Goal: Task Accomplishment & Management: Use online tool/utility

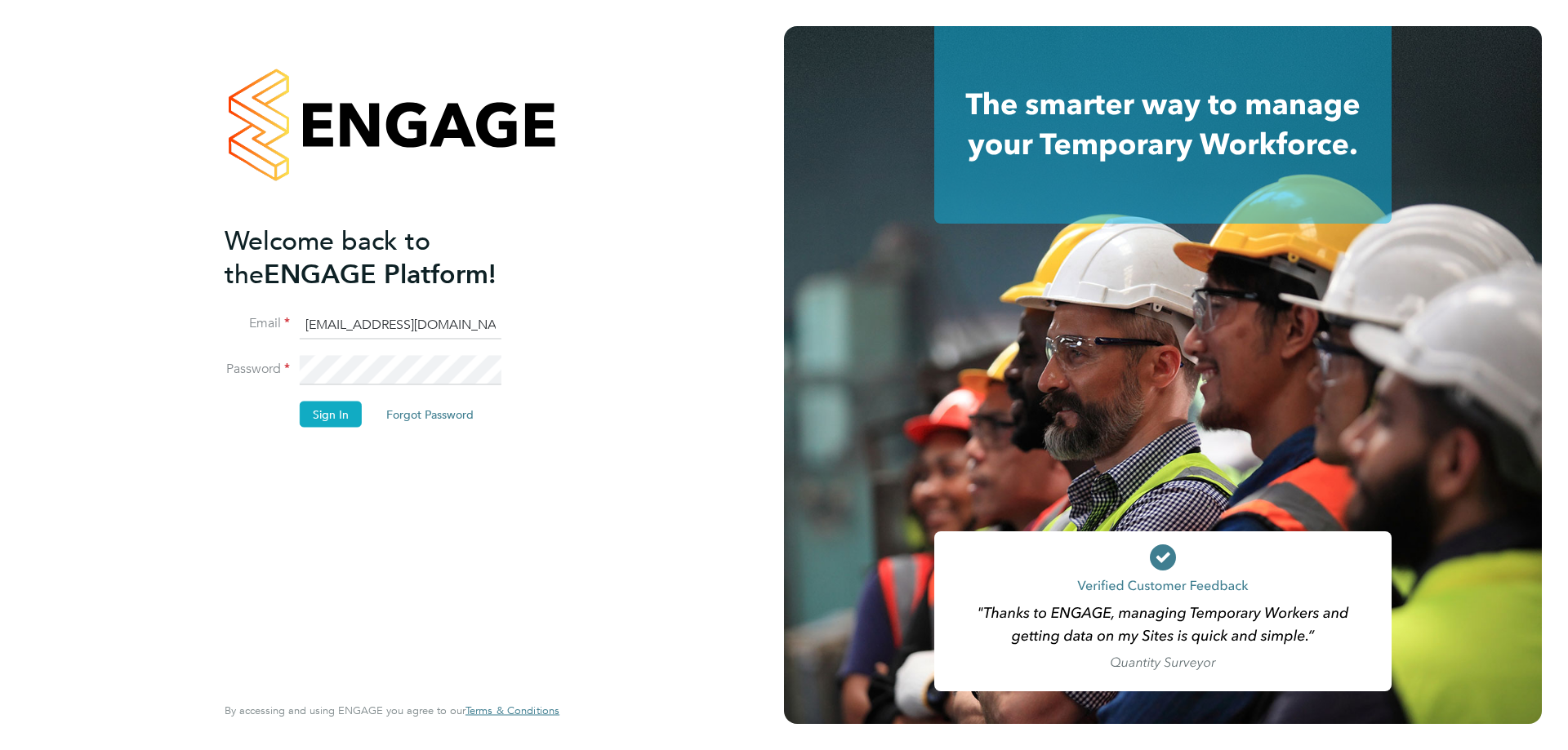
click at [333, 412] on button "Sign In" at bounding box center [330, 413] width 62 height 26
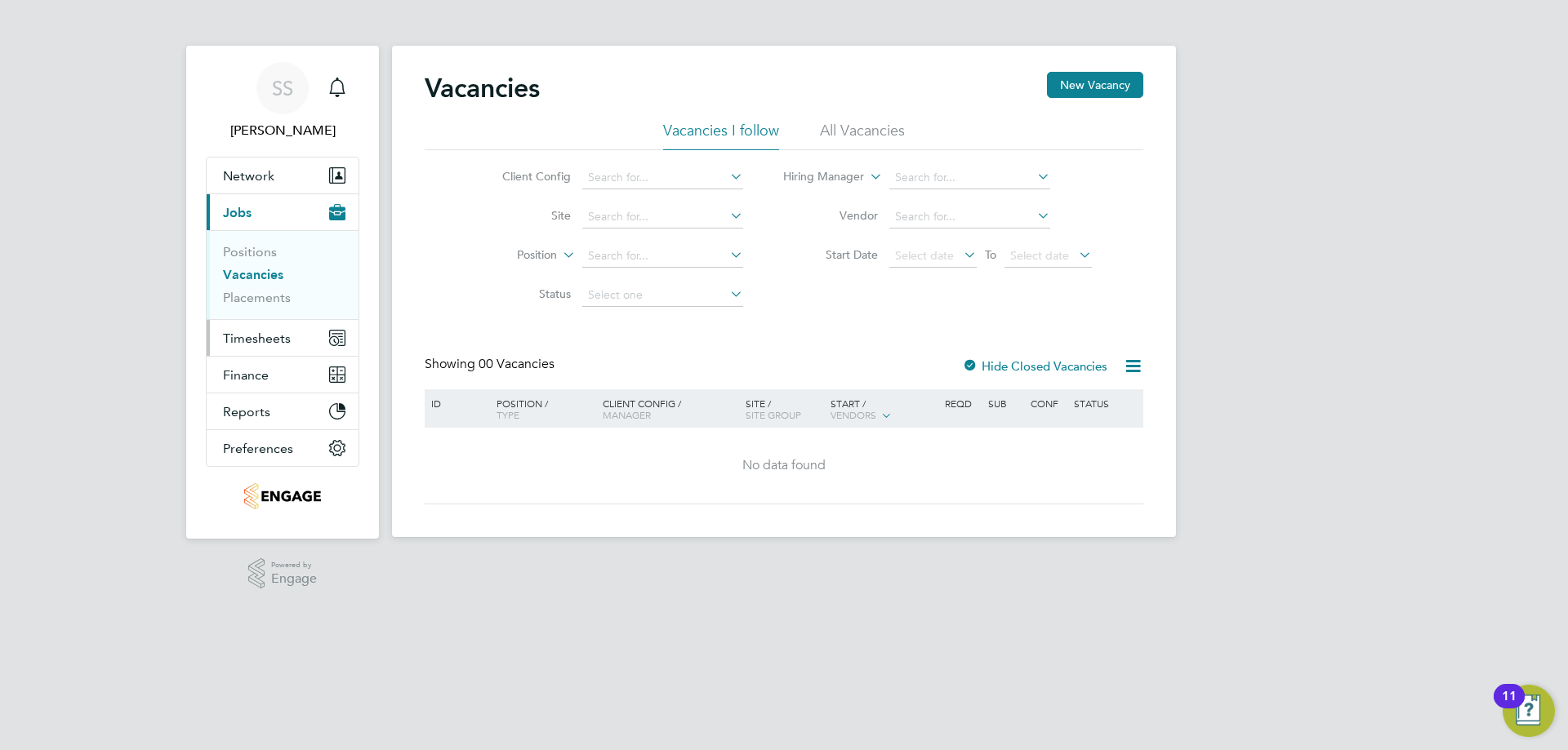
click at [290, 341] on button "Timesheets" at bounding box center [282, 338] width 152 height 36
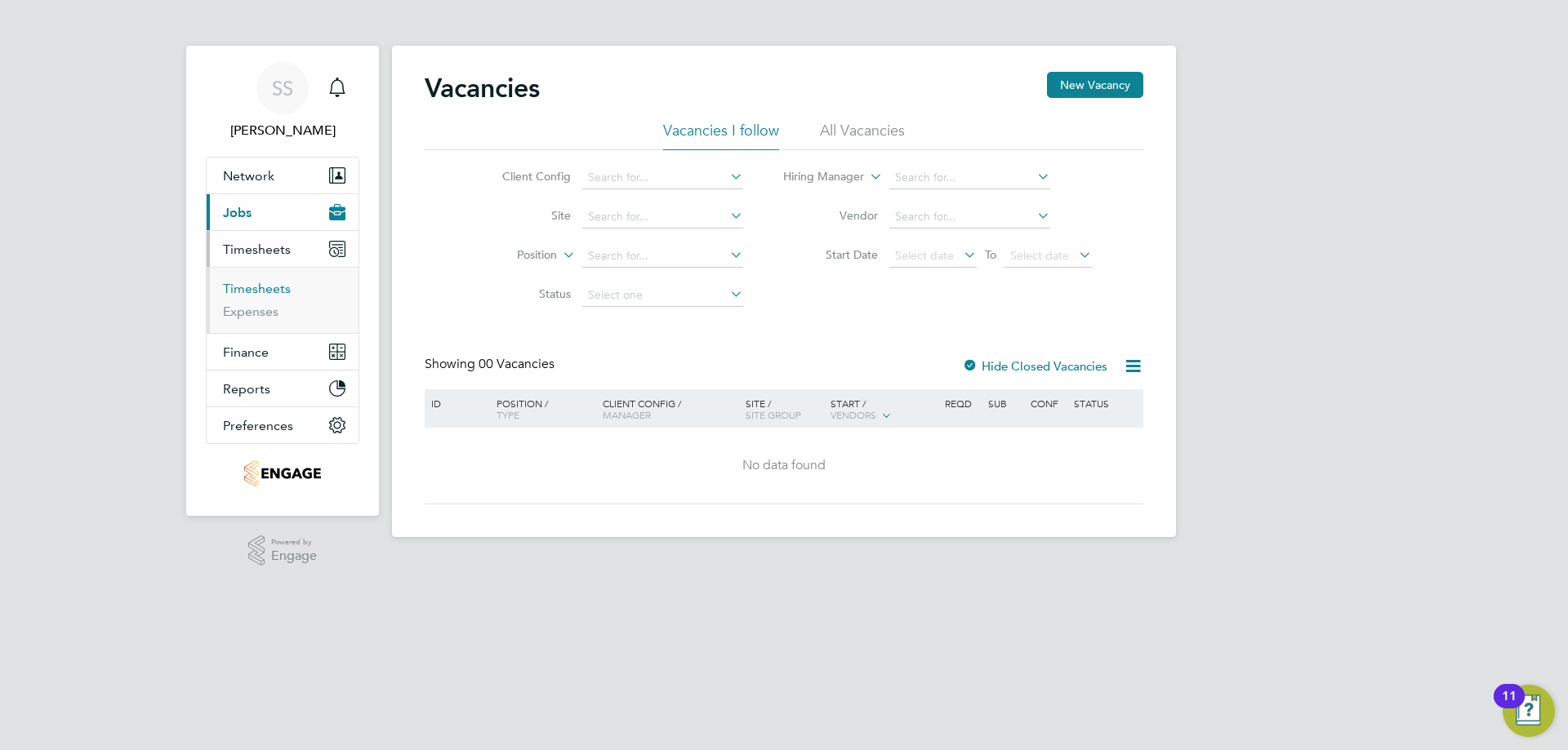
click at [267, 288] on link "Timesheets" at bounding box center [257, 288] width 68 height 16
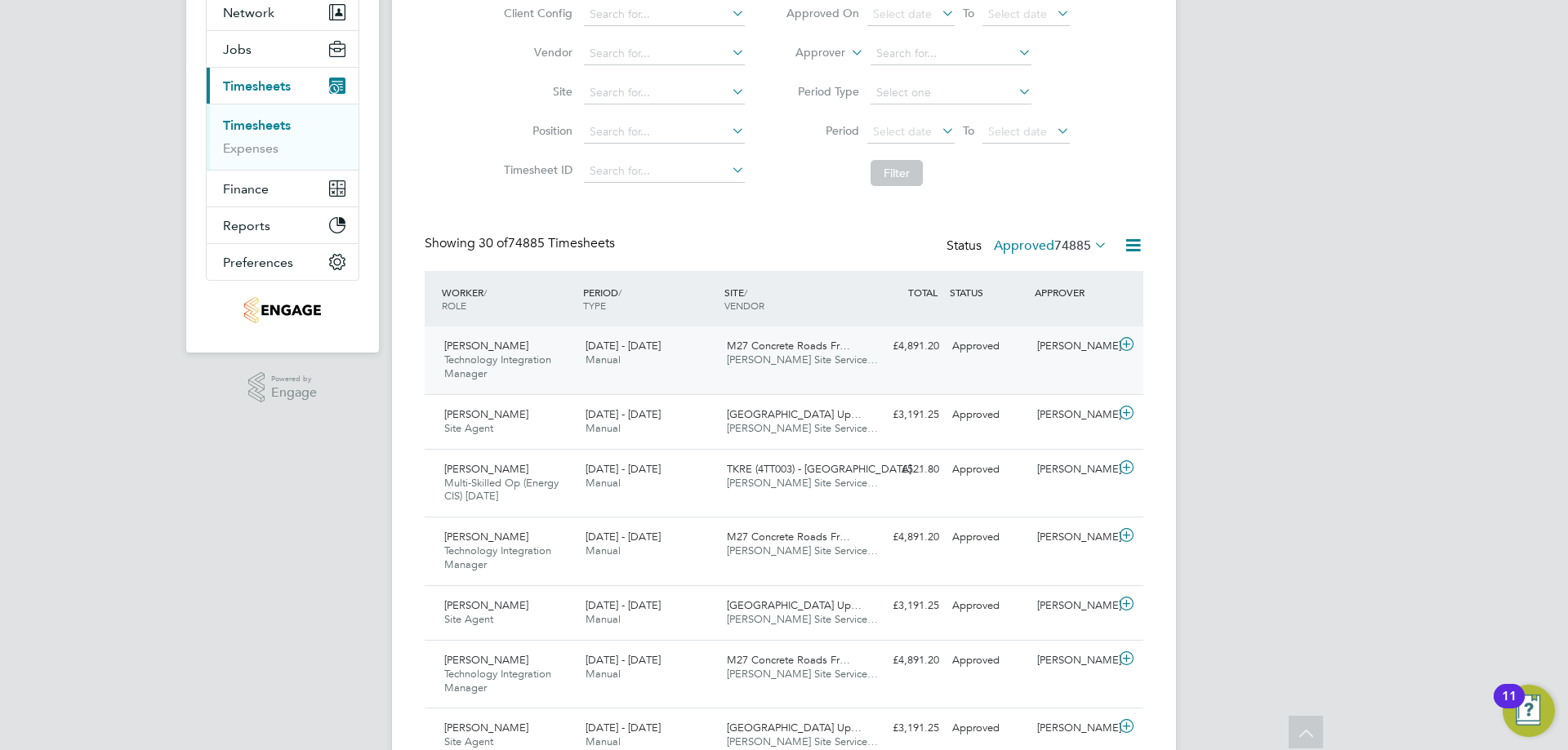
click at [923, 373] on div "[PERSON_NAME] Technology Integration Manager [DATE] - [DATE] [DATE] - [DATE] Ma…" at bounding box center [784, 360] width 719 height 68
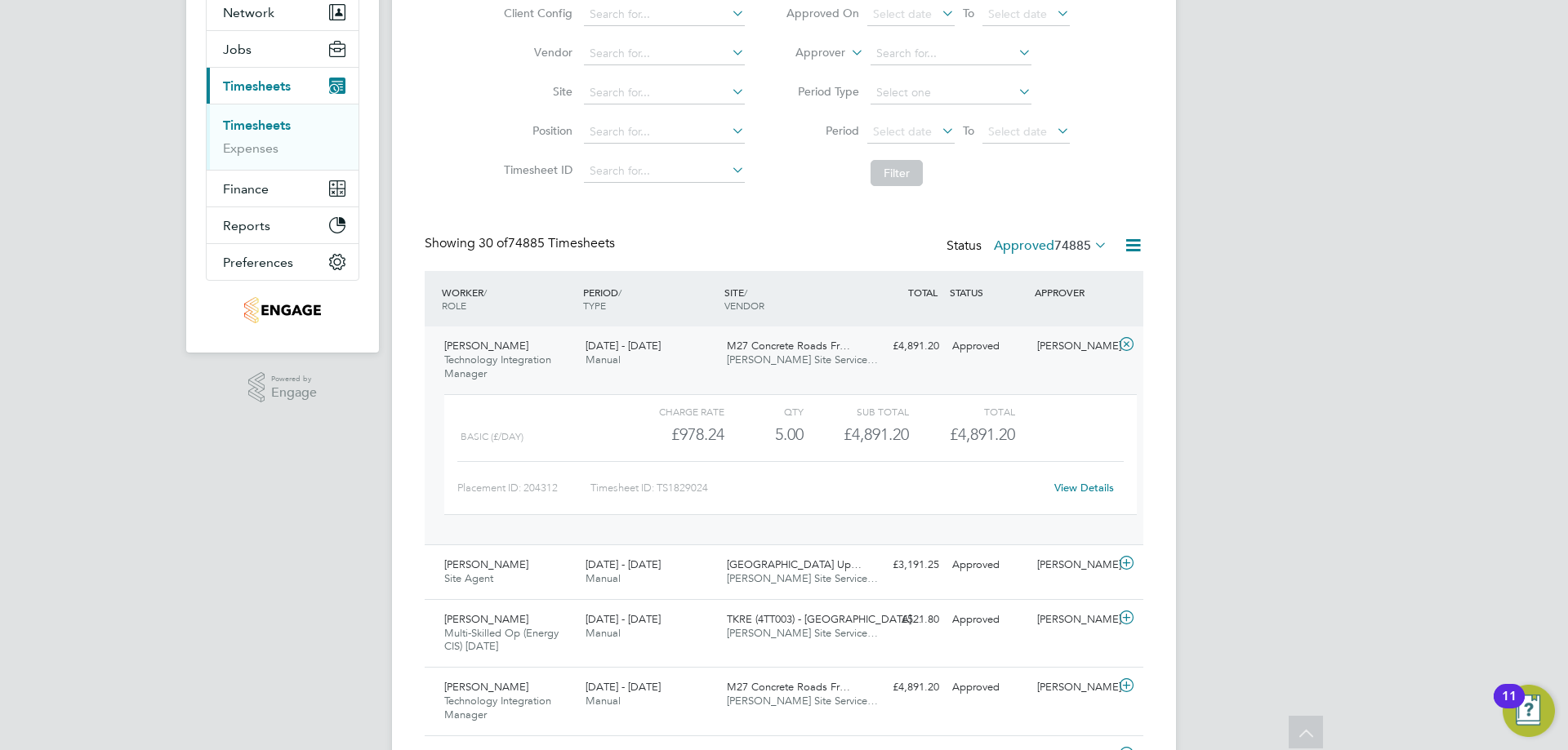
scroll to position [218, 0]
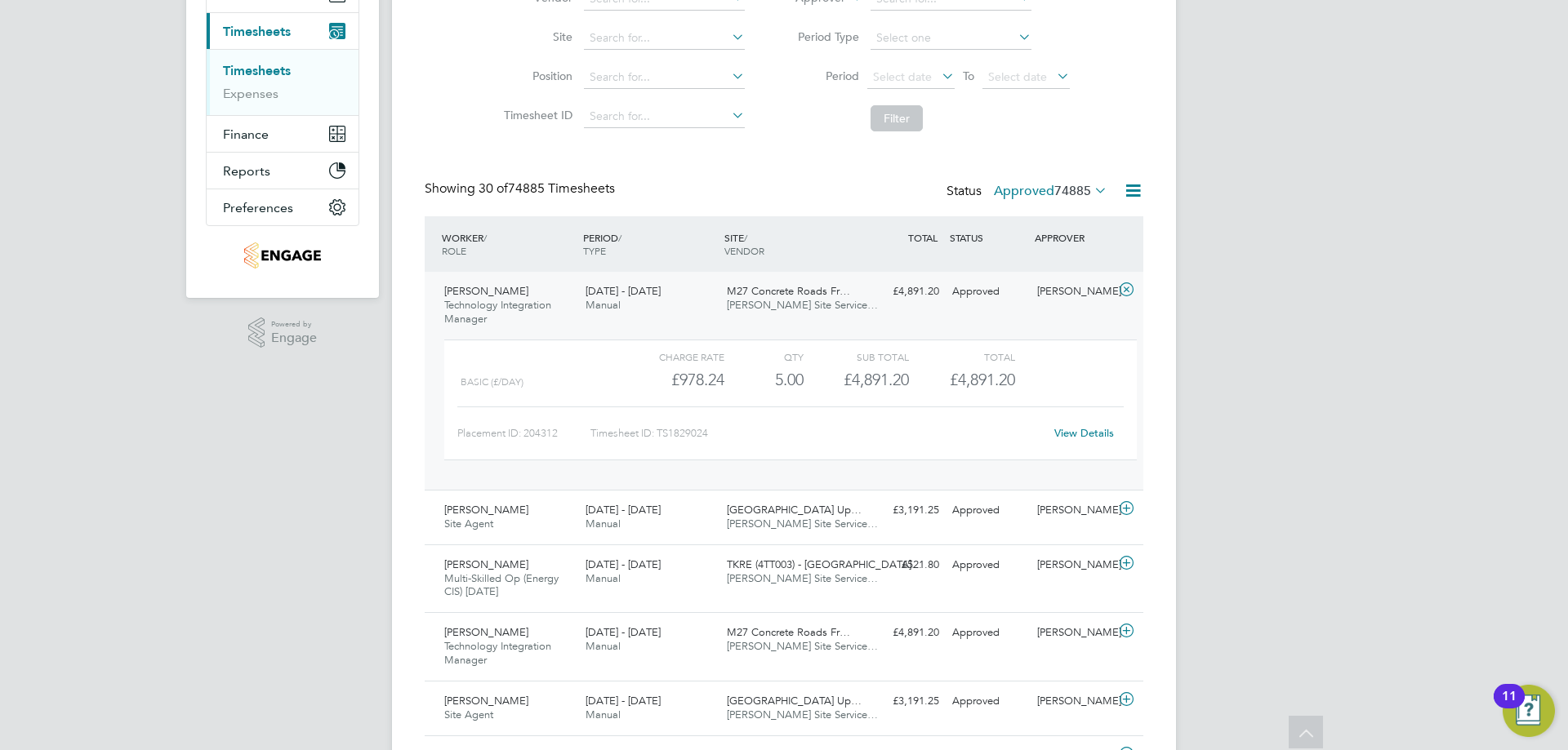
click at [620, 288] on span "[DATE] - [DATE]" at bounding box center [623, 291] width 75 height 14
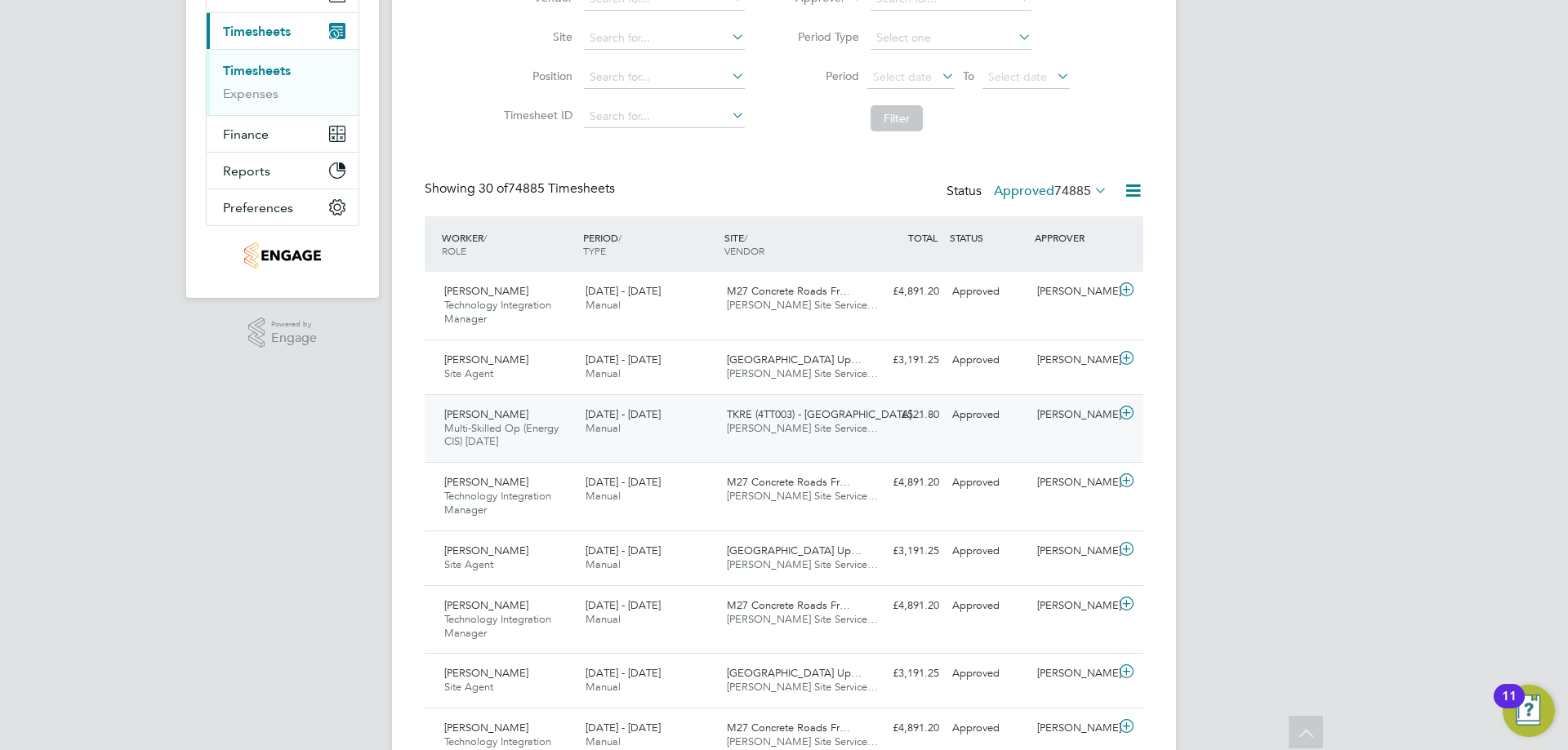
click at [620, 431] on span "Manual" at bounding box center [603, 428] width 36 height 14
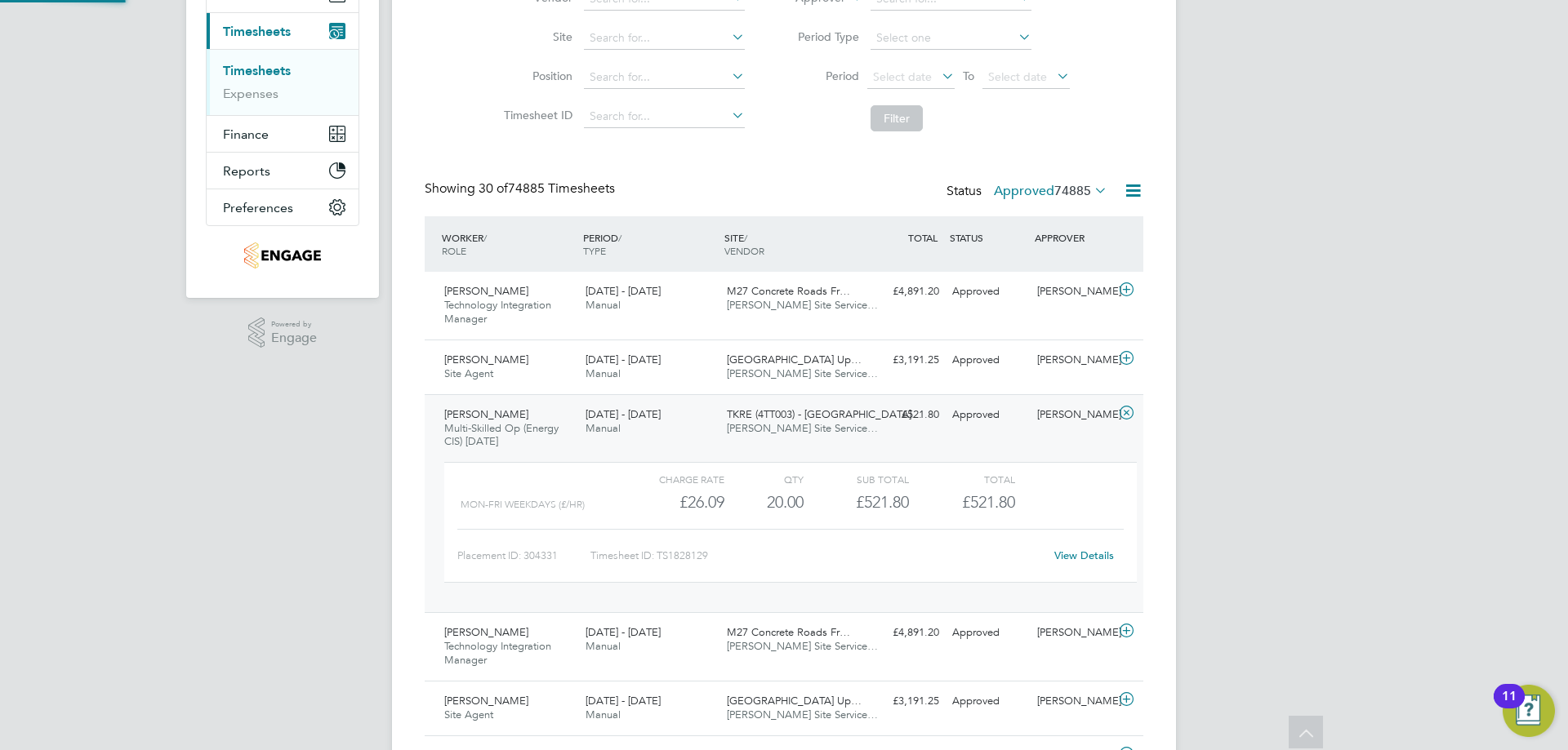
scroll to position [28, 159]
click at [611, 302] on span "Manual" at bounding box center [603, 305] width 36 height 14
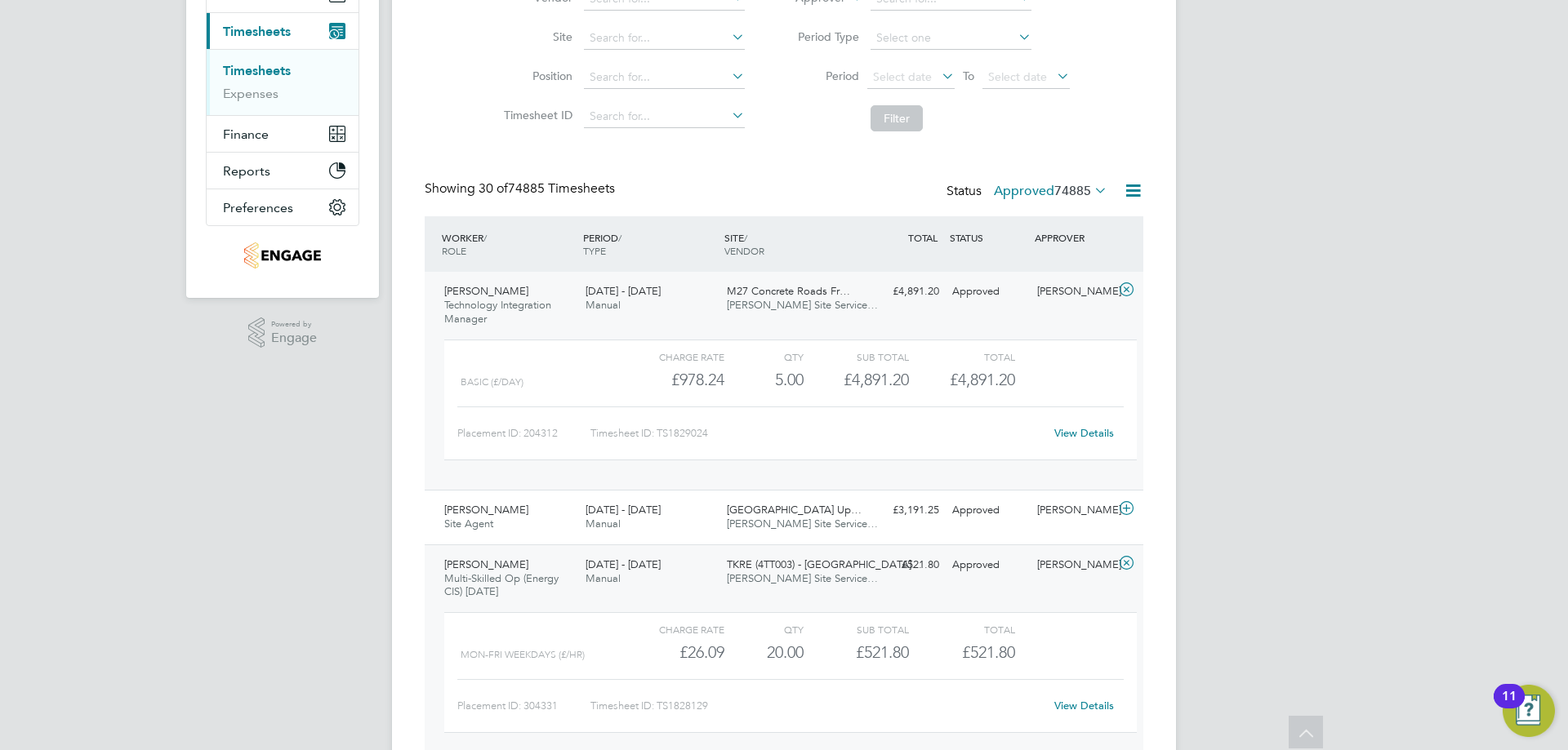
click at [572, 303] on div "[PERSON_NAME] Technology Integration Manager [DATE] - [DATE]" at bounding box center [508, 305] width 141 height 54
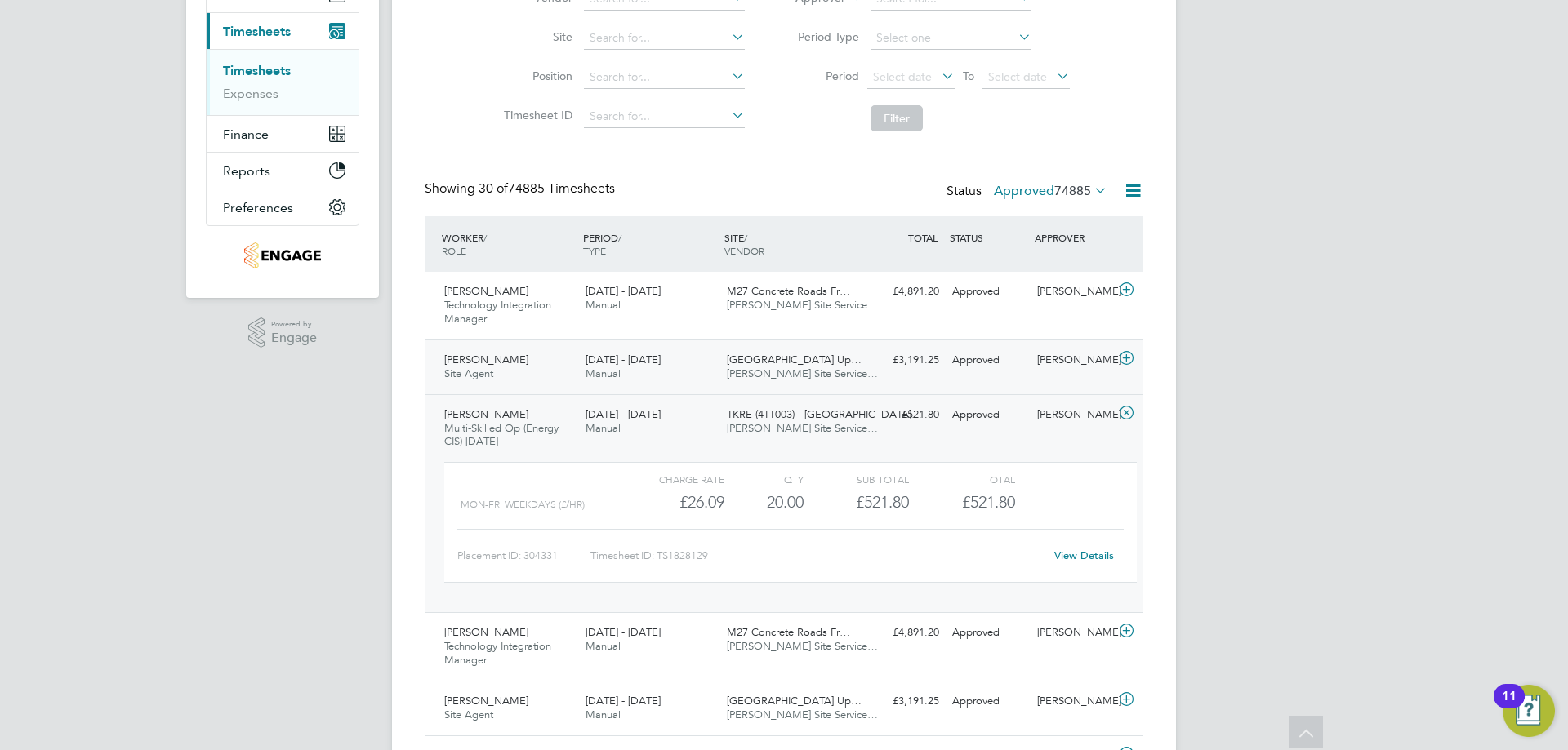
click at [577, 364] on div "[PERSON_NAME] Site Agent [DATE] - [DATE]" at bounding box center [508, 366] width 141 height 40
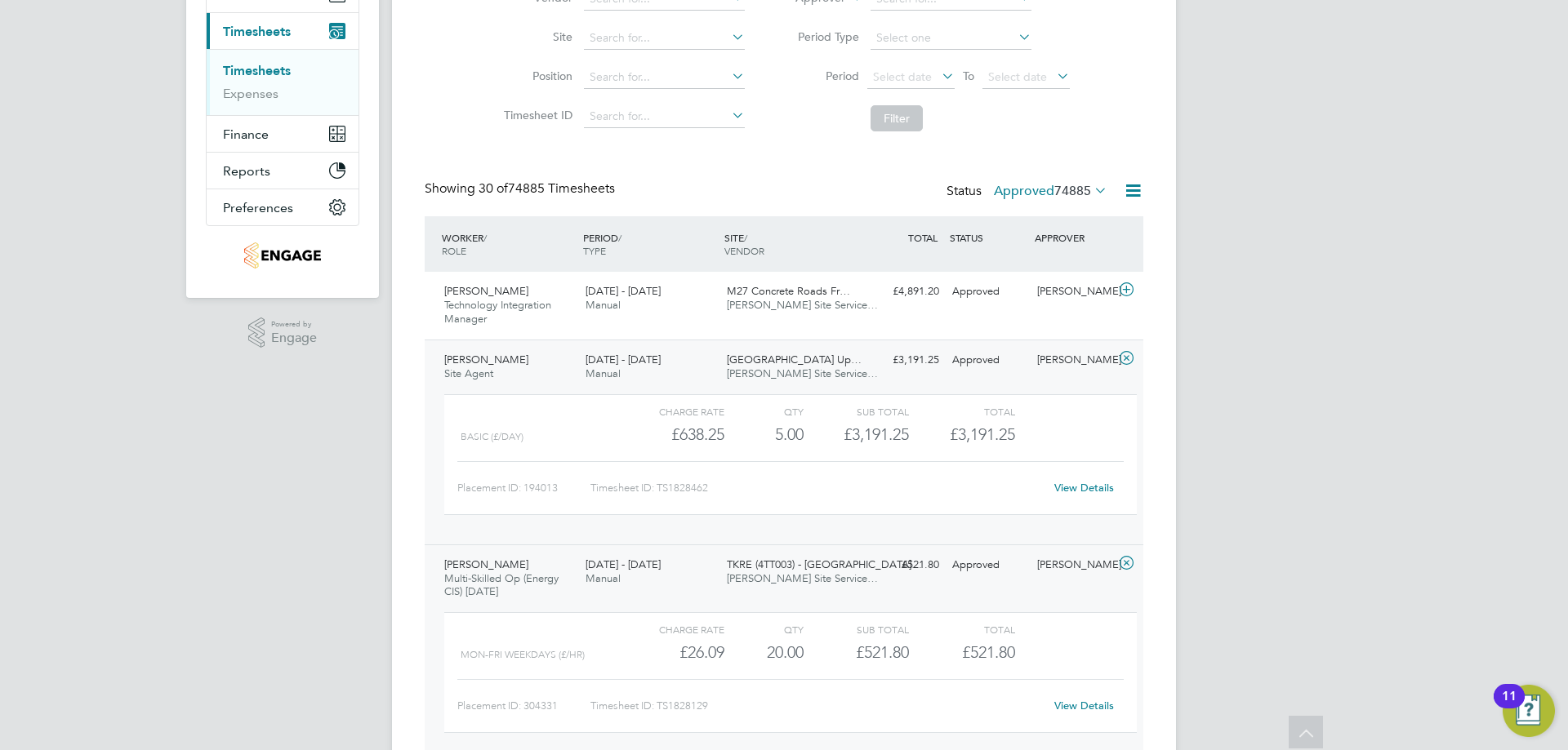
click at [684, 370] on div "[DATE] - [DATE] Manual" at bounding box center [649, 366] width 141 height 40
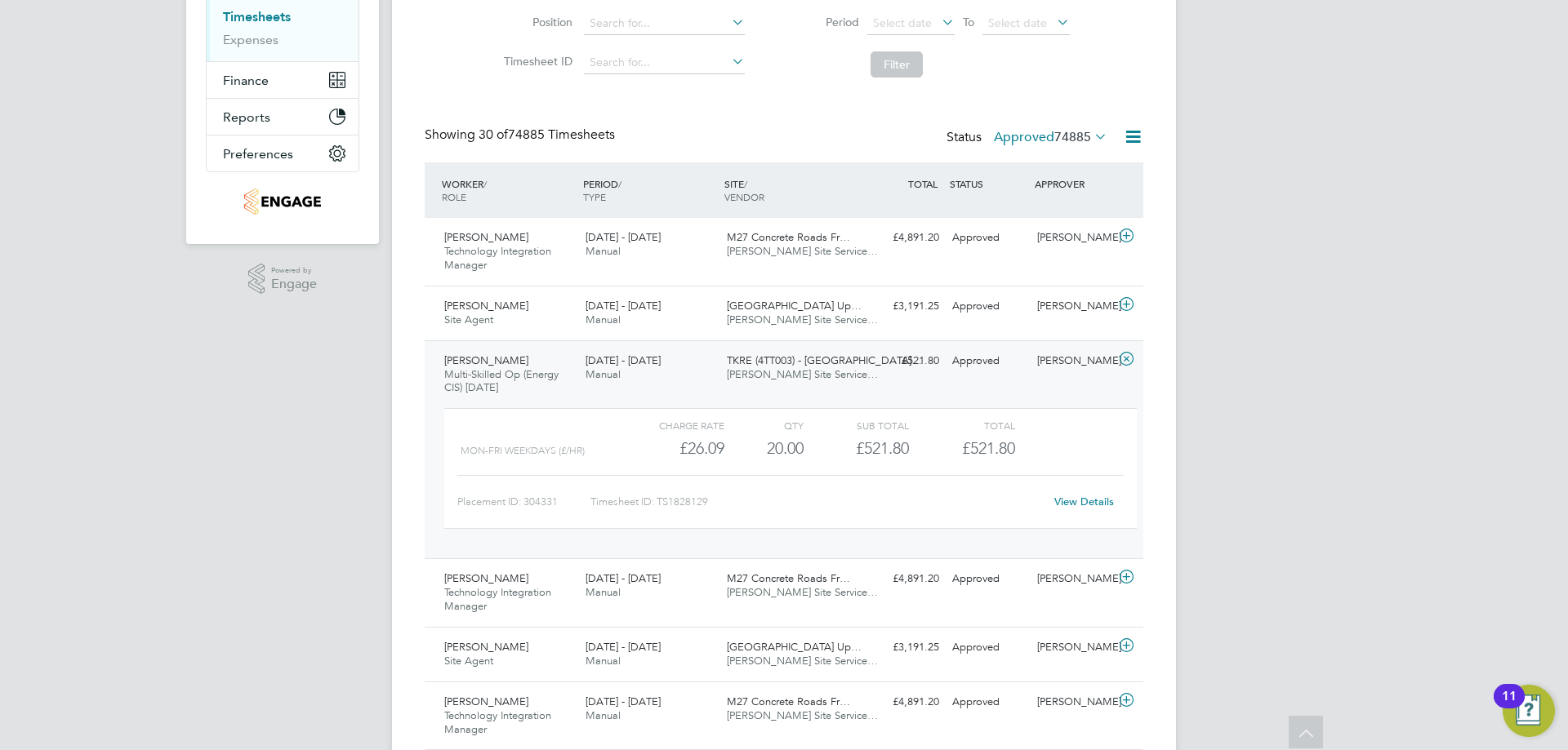
scroll to position [327, 0]
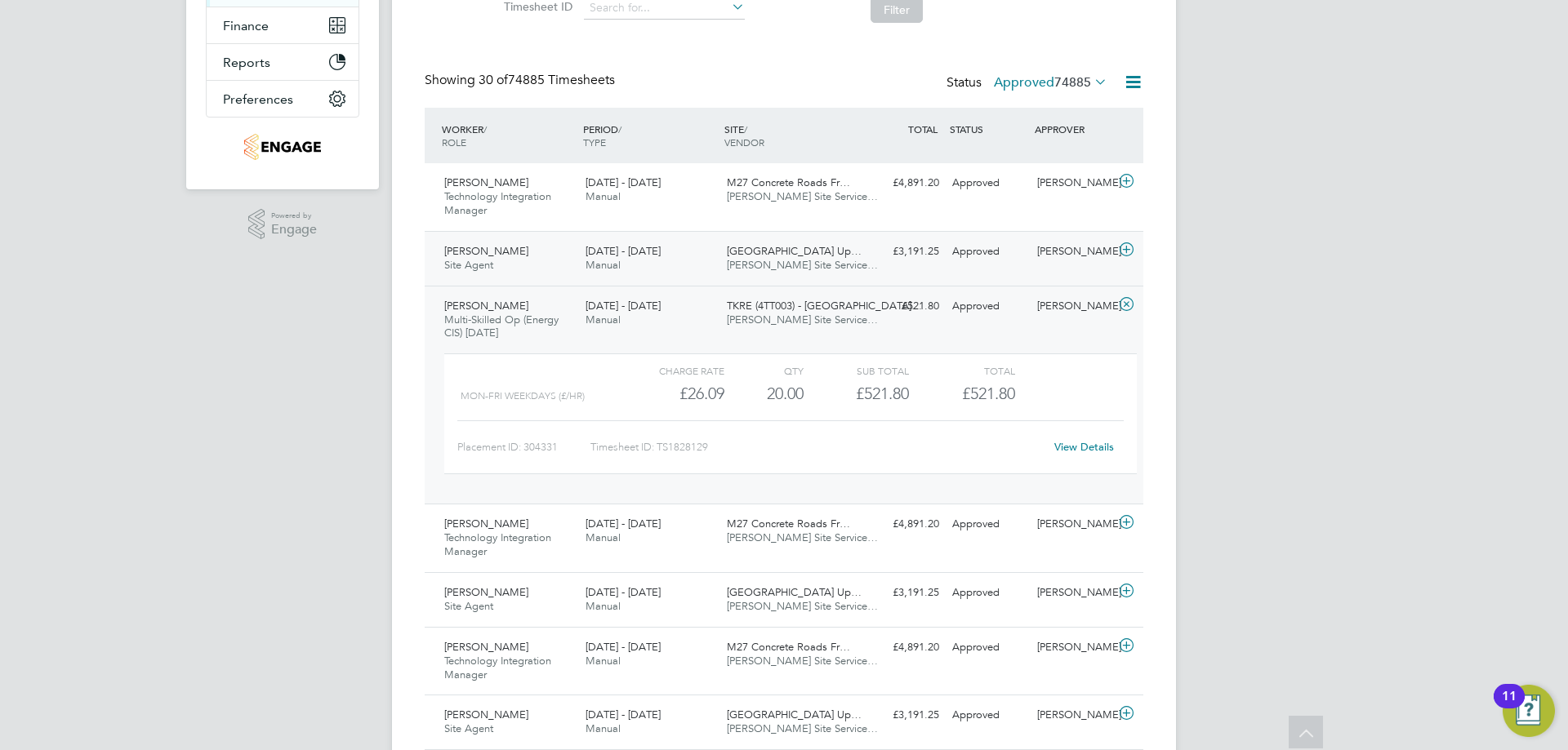
click at [815, 268] on span "[PERSON_NAME] Site Service…" at bounding box center [802, 264] width 151 height 14
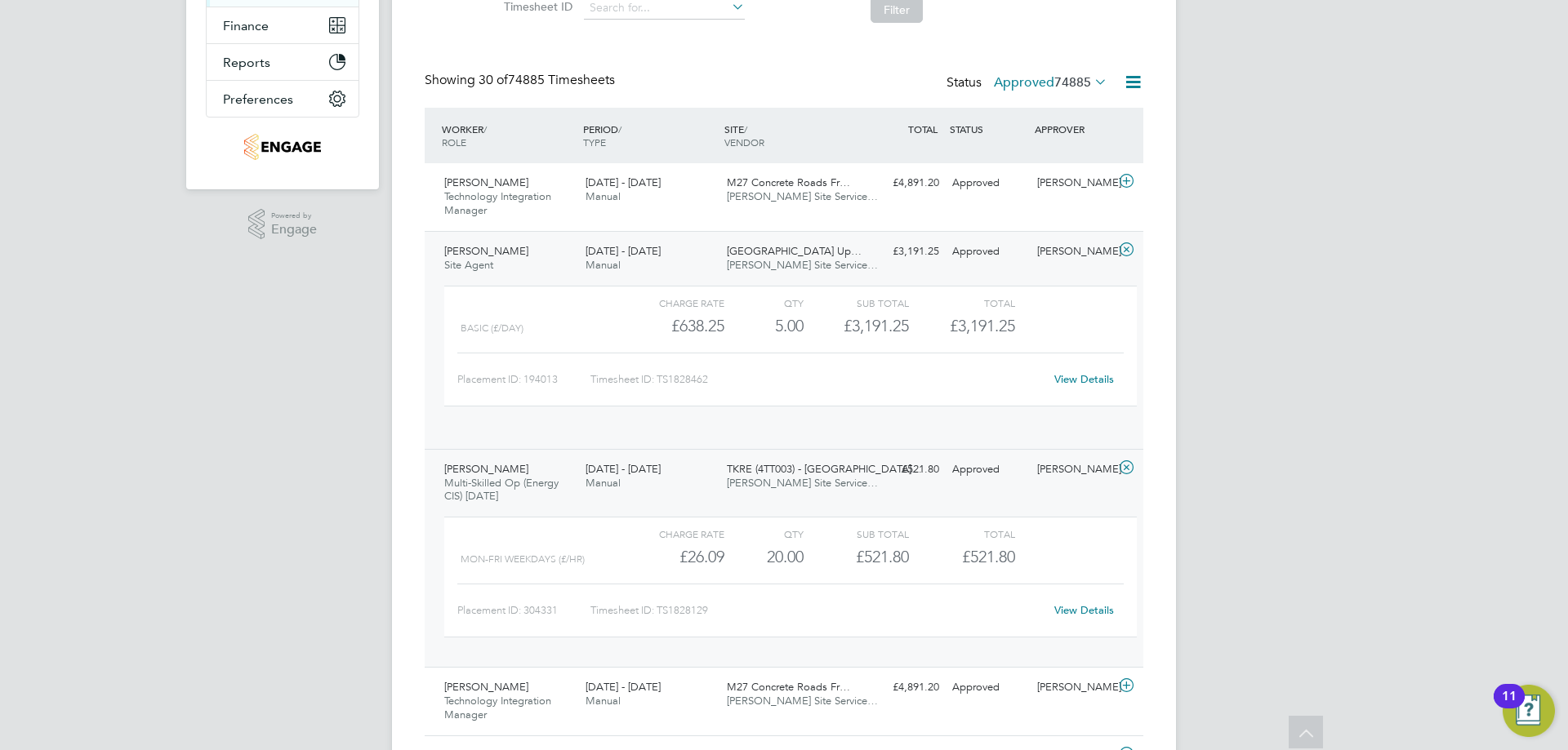
scroll to position [28, 159]
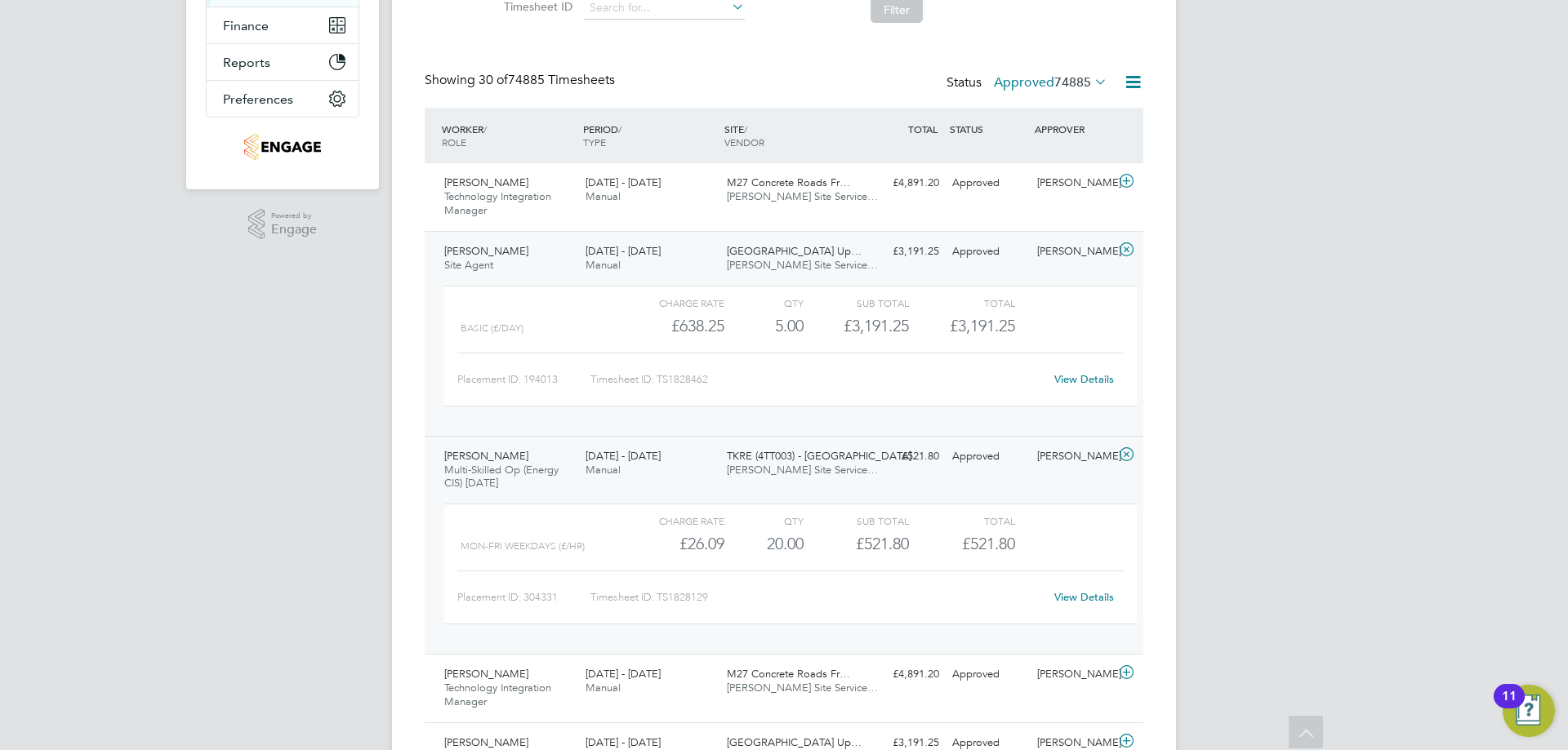
click at [815, 268] on span "[PERSON_NAME] Site Service…" at bounding box center [802, 264] width 151 height 14
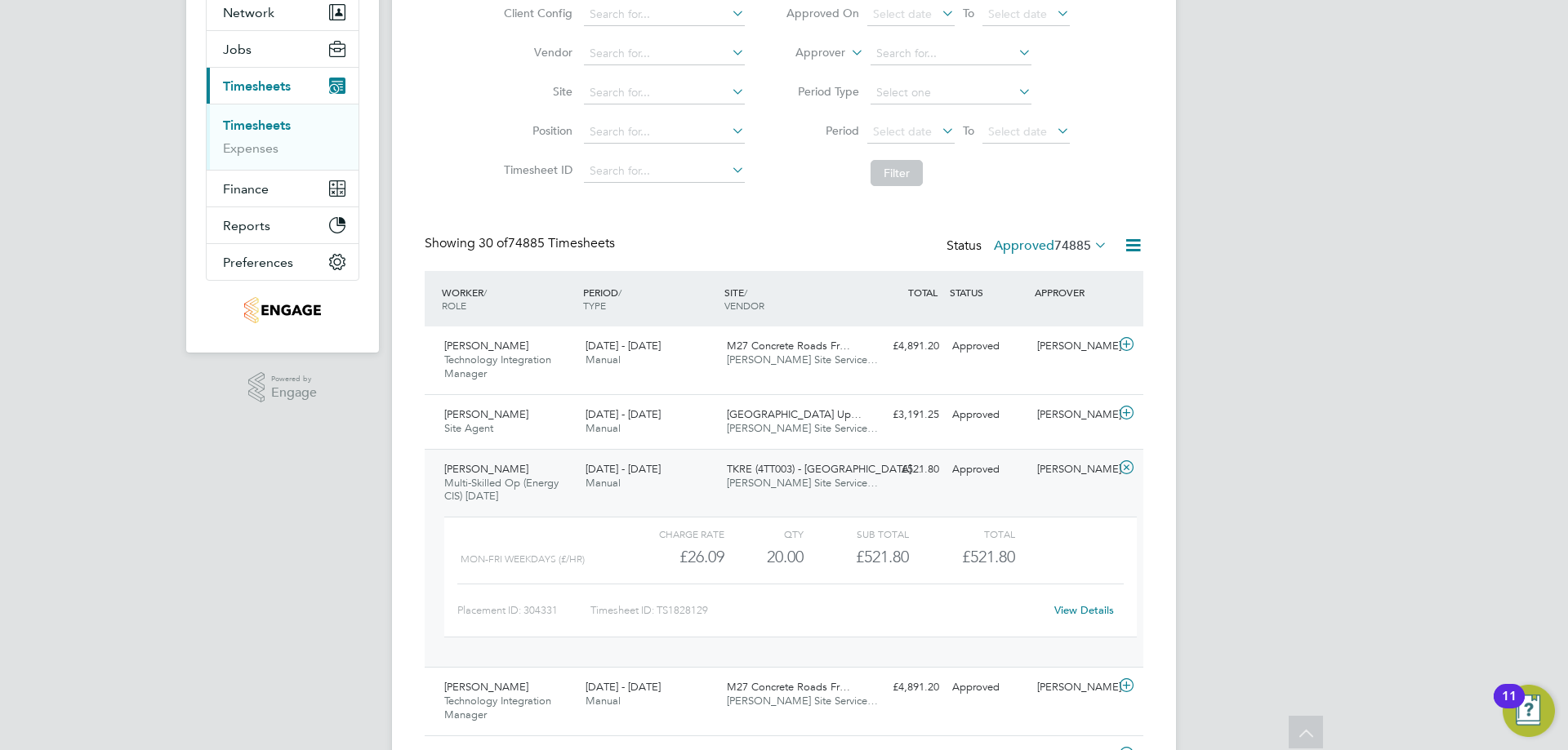
scroll to position [109, 0]
